Goal: Navigation & Orientation: Locate item on page

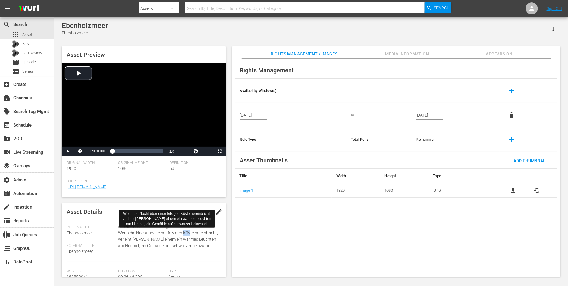
drag, startPoint x: 183, startPoint y: 233, endPoint x: 189, endPoint y: 233, distance: 5.4
click at [189, 233] on span "Wenn die Nacht über einer felsigen Küste hereinbricht, verleiht [PERSON_NAME] e…" at bounding box center [168, 239] width 100 height 19
click at [195, 233] on span "Wenn die Nacht über einer felsigen Küste hereinbricht, verleiht [PERSON_NAME] e…" at bounding box center [168, 239] width 100 height 19
drag, startPoint x: 200, startPoint y: 246, endPoint x: 156, endPoint y: 240, distance: 44.4
click at [156, 240] on span "Wenn die Nacht über einer felsigen Küste hereinbricht, verleiht [PERSON_NAME] e…" at bounding box center [168, 239] width 100 height 19
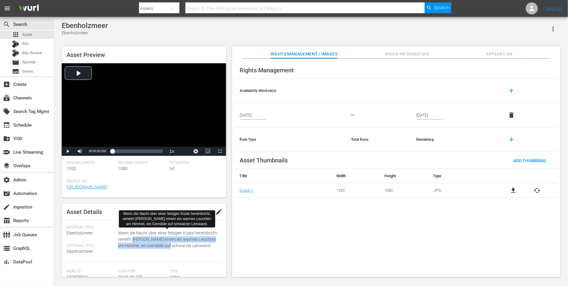
click at [156, 240] on span "Wenn die Nacht über einer felsigen Küste hereinbricht, verleiht [PERSON_NAME] e…" at bounding box center [168, 239] width 100 height 19
